Goal: Task Accomplishment & Management: Manage account settings

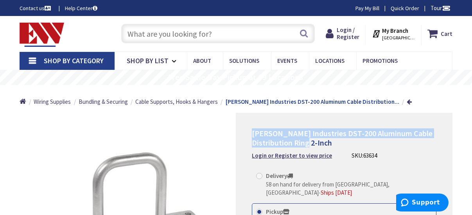
drag, startPoint x: 253, startPoint y: 131, endPoint x: 332, endPoint y: 144, distance: 80.4
click at [332, 144] on h1 "Garvin Industries DST-200 Aluminum Cable Distribution Ring 2-Inch" at bounding box center [344, 138] width 185 height 19
copy span "Garvin Industries DST-200 Aluminum Cable Distribution Ring 2-Inch"
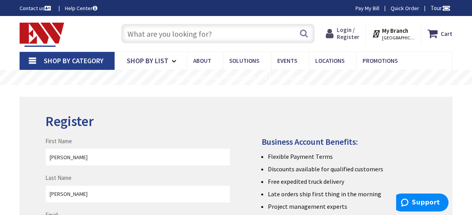
click at [353, 32] on span "Login / Register" at bounding box center [348, 33] width 23 height 14
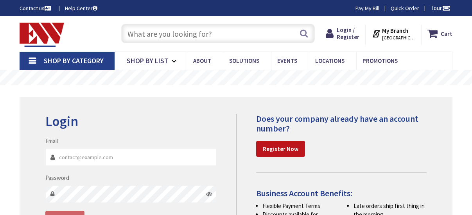
click at [96, 159] on input "Email" at bounding box center [130, 158] width 171 height 18
type input "[EMAIL_ADDRESS][DOMAIN_NAME]"
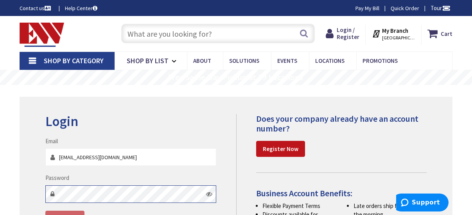
type input "[GEOGRAPHIC_DATA], [GEOGRAPHIC_DATA]"
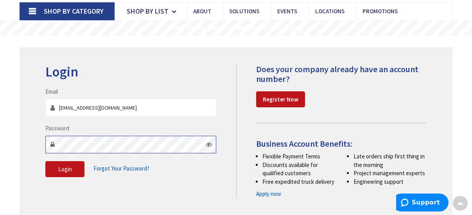
scroll to position [54, 0]
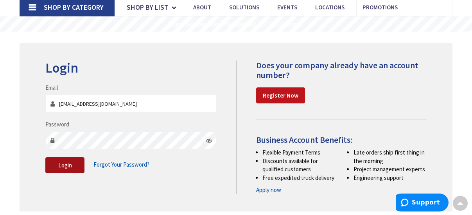
click at [57, 167] on button "Login" at bounding box center [64, 166] width 39 height 16
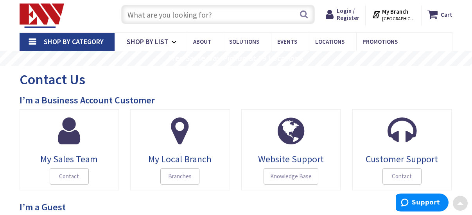
scroll to position [5, 0]
